Goal: Browse casually

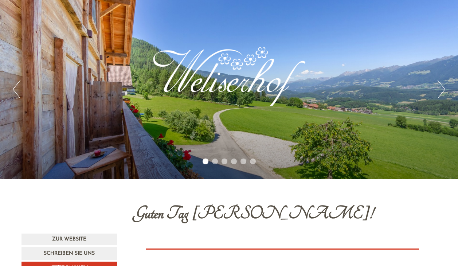
click at [215, 162] on li "2" at bounding box center [215, 162] width 6 height 6
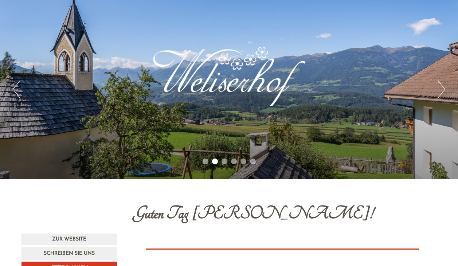
click at [224, 163] on li "3" at bounding box center [225, 162] width 6 height 6
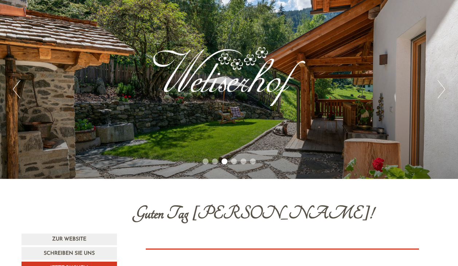
click at [235, 161] on li "4" at bounding box center [234, 162] width 6 height 6
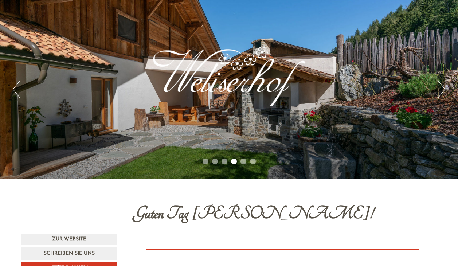
click at [243, 163] on li "5" at bounding box center [244, 162] width 6 height 6
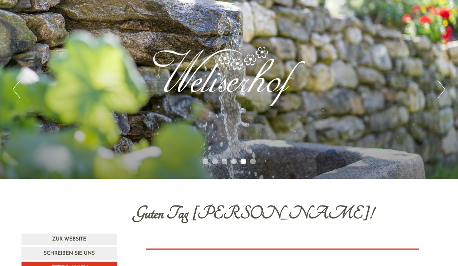
click at [253, 161] on li "6" at bounding box center [253, 162] width 6 height 6
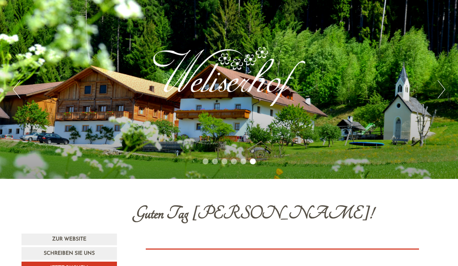
click at [205, 162] on li "1" at bounding box center [206, 162] width 6 height 6
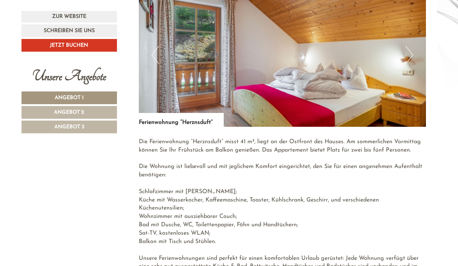
scroll to position [1078, 0]
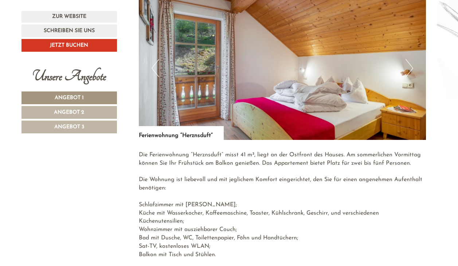
click at [410, 72] on button "Next" at bounding box center [410, 68] width 8 height 18
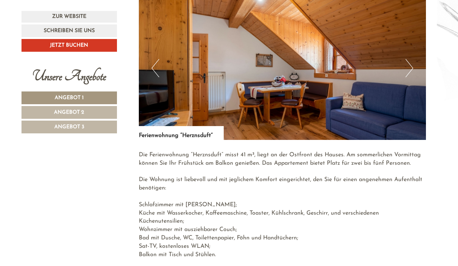
click at [412, 69] on button "Next" at bounding box center [410, 68] width 8 height 18
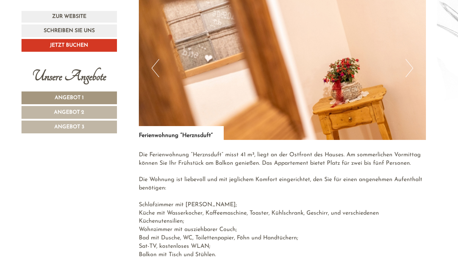
click at [412, 68] on button "Next" at bounding box center [410, 68] width 8 height 18
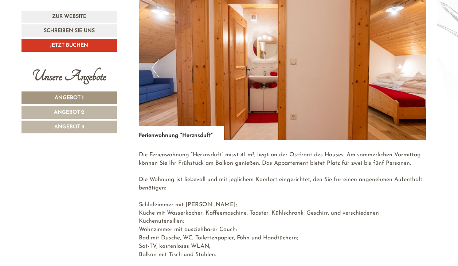
click at [412, 67] on button "Next" at bounding box center [410, 68] width 8 height 18
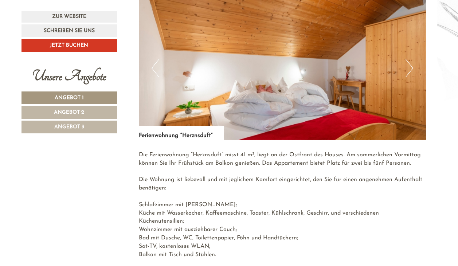
click at [411, 67] on button "Next" at bounding box center [410, 68] width 8 height 18
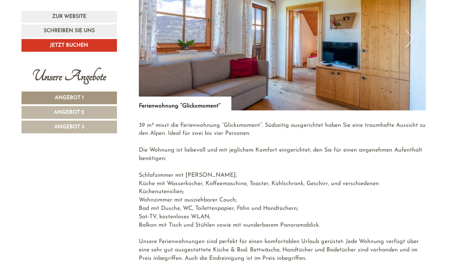
scroll to position [483, 0]
